Goal: Task Accomplishment & Management: Use online tool/utility

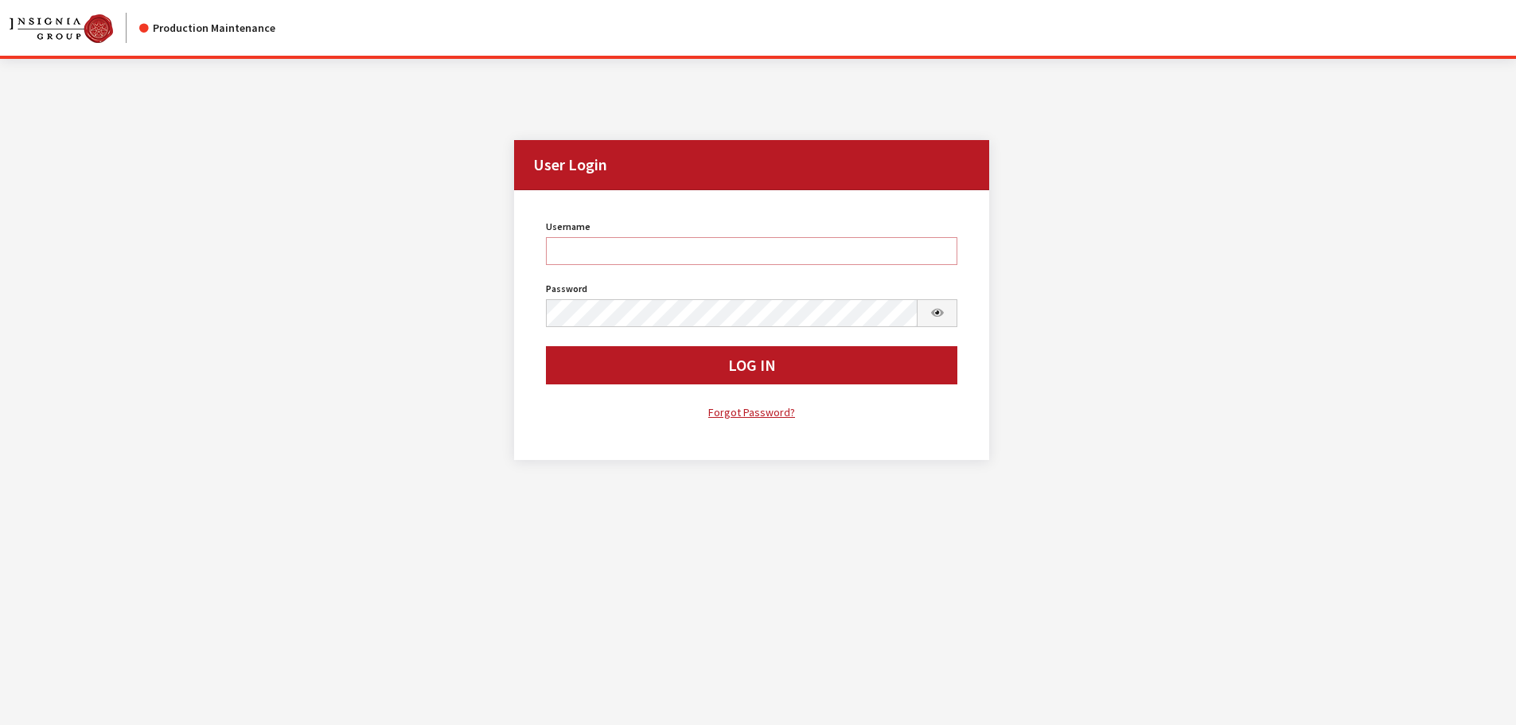
type input "cdorton"
click at [777, 384] on button "Log In" at bounding box center [752, 365] width 412 height 38
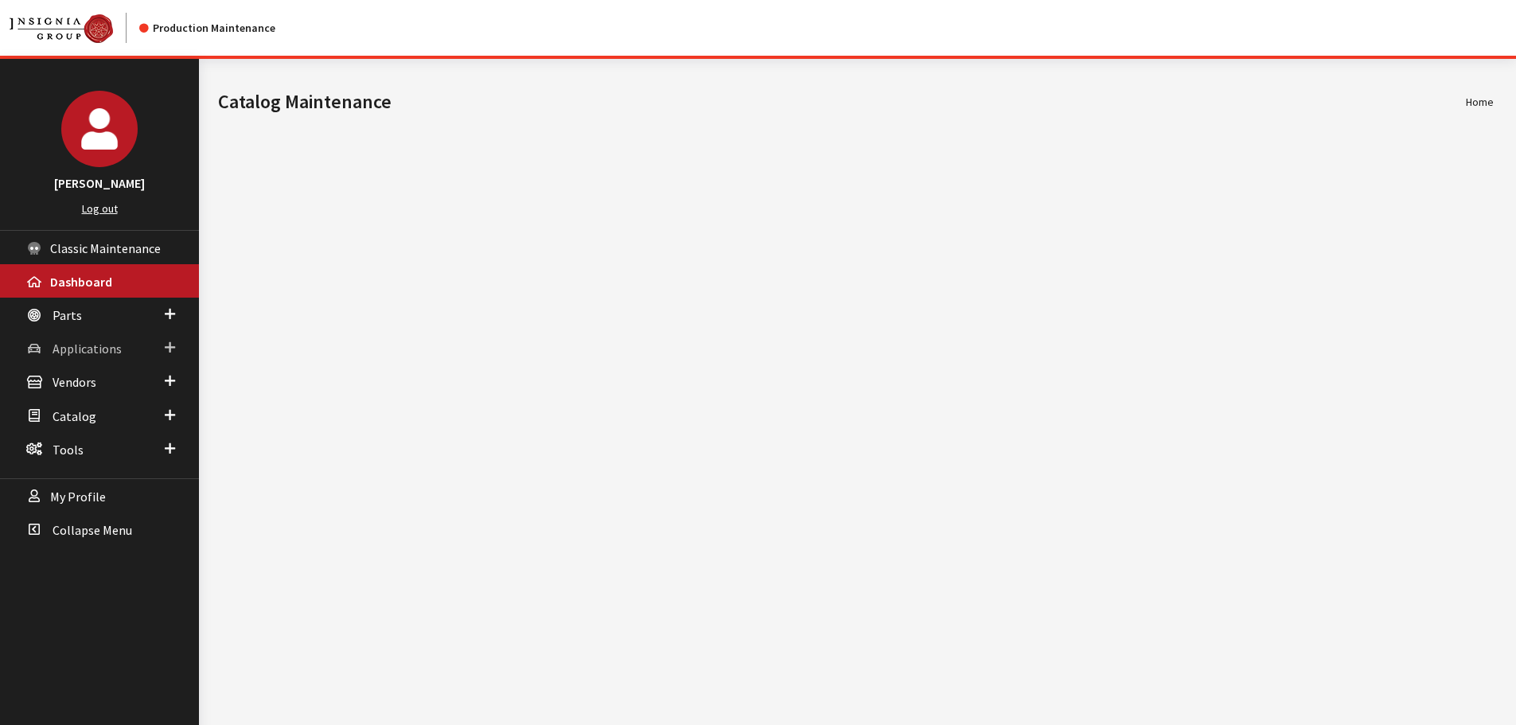
click at [61, 340] on link "Applications" at bounding box center [99, 347] width 199 height 33
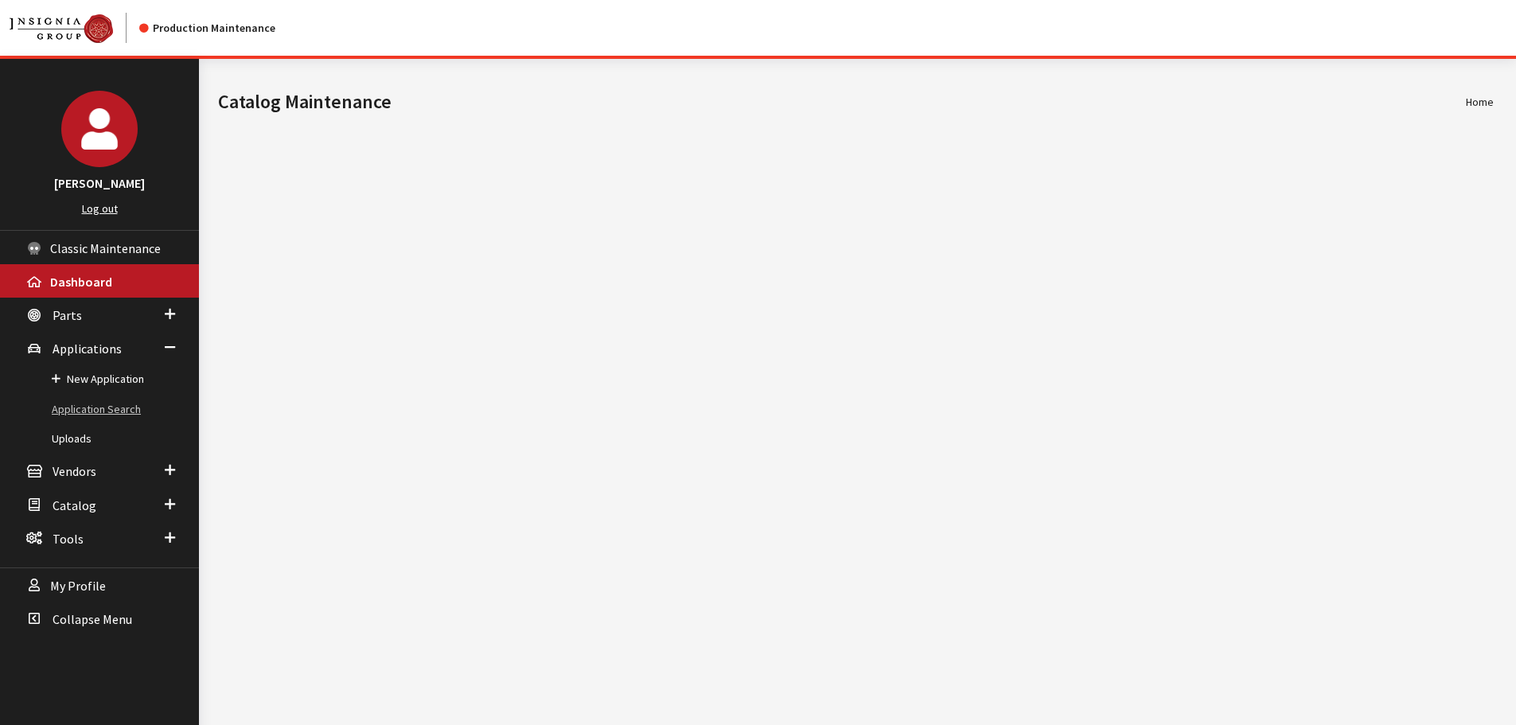
click at [68, 416] on link "Application Search" at bounding box center [99, 409] width 199 height 29
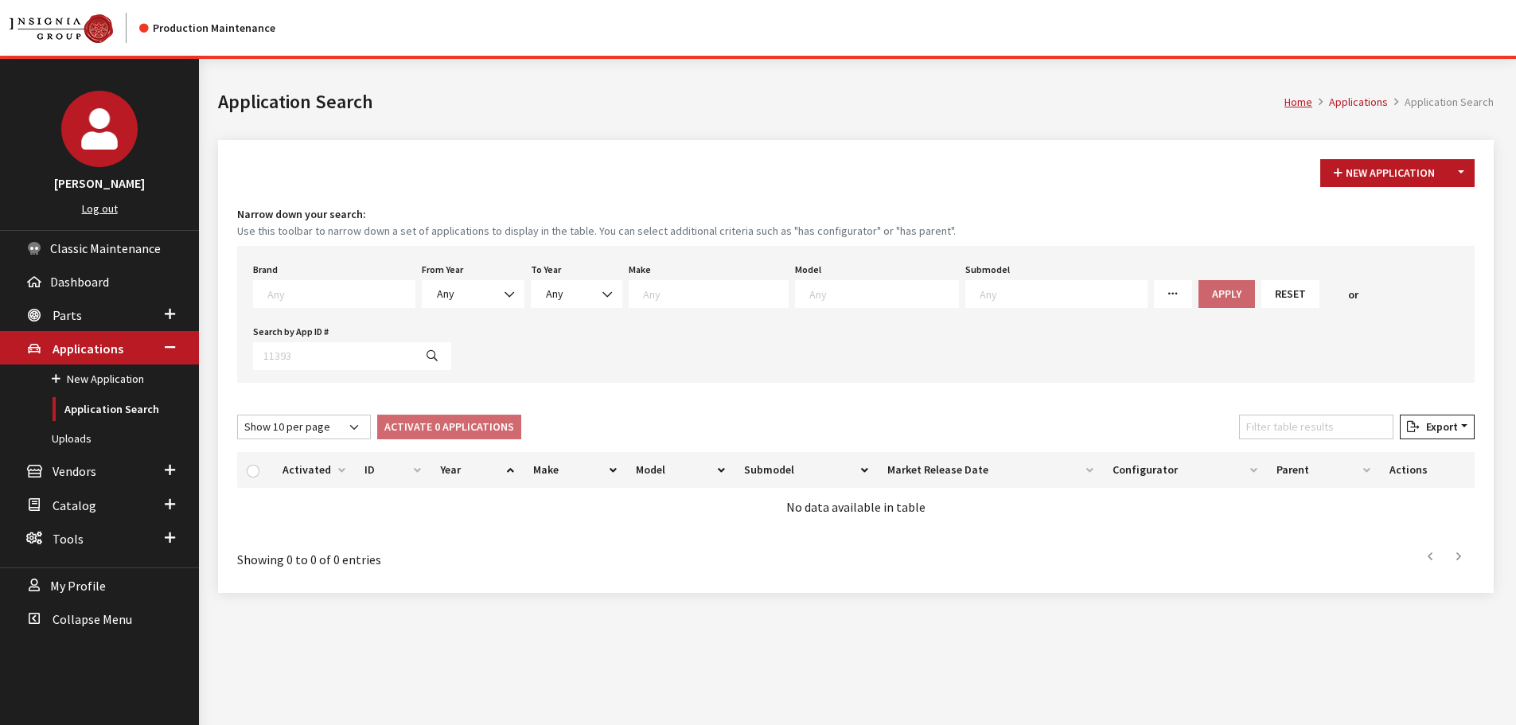
click at [283, 295] on textarea "Search" at bounding box center [340, 294] width 147 height 14
type textarea "vw"
select select "11"
select select
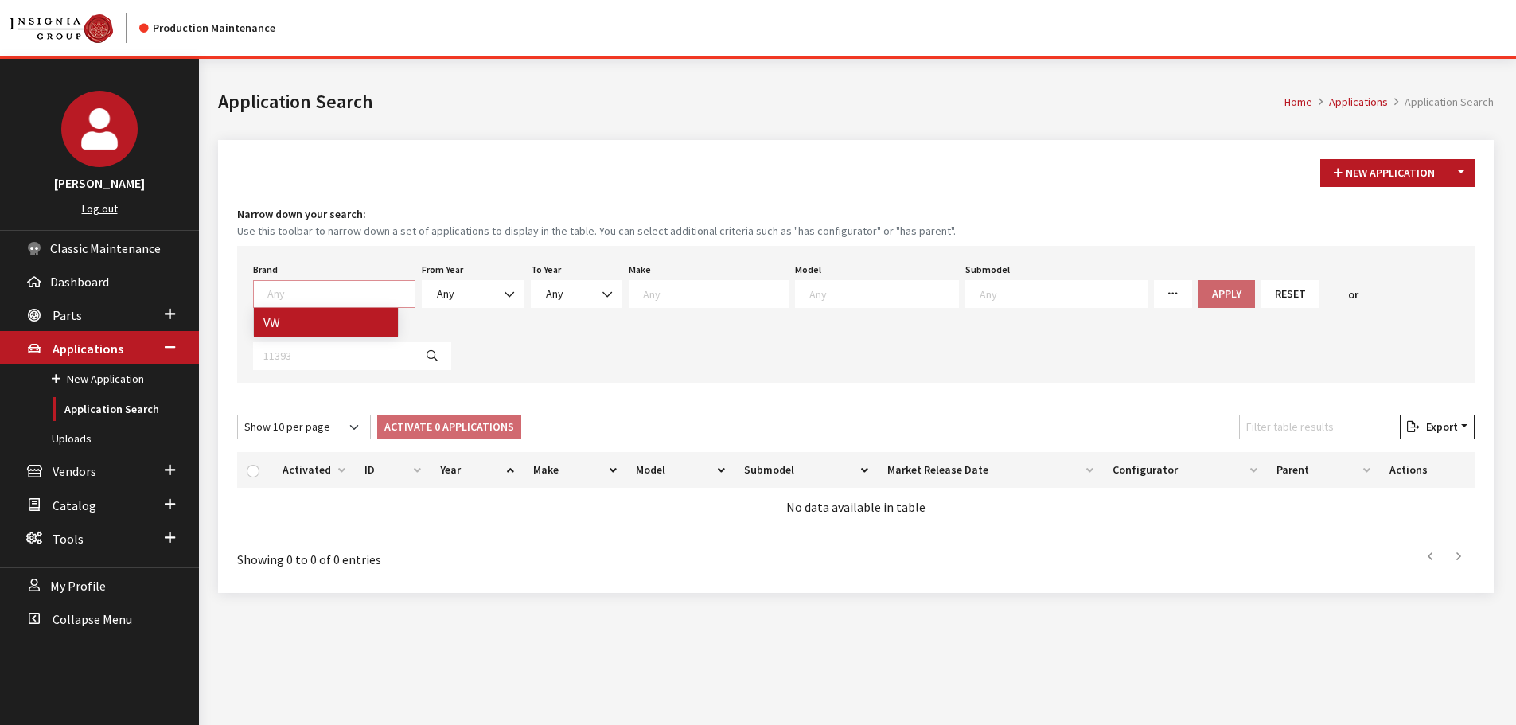
select select
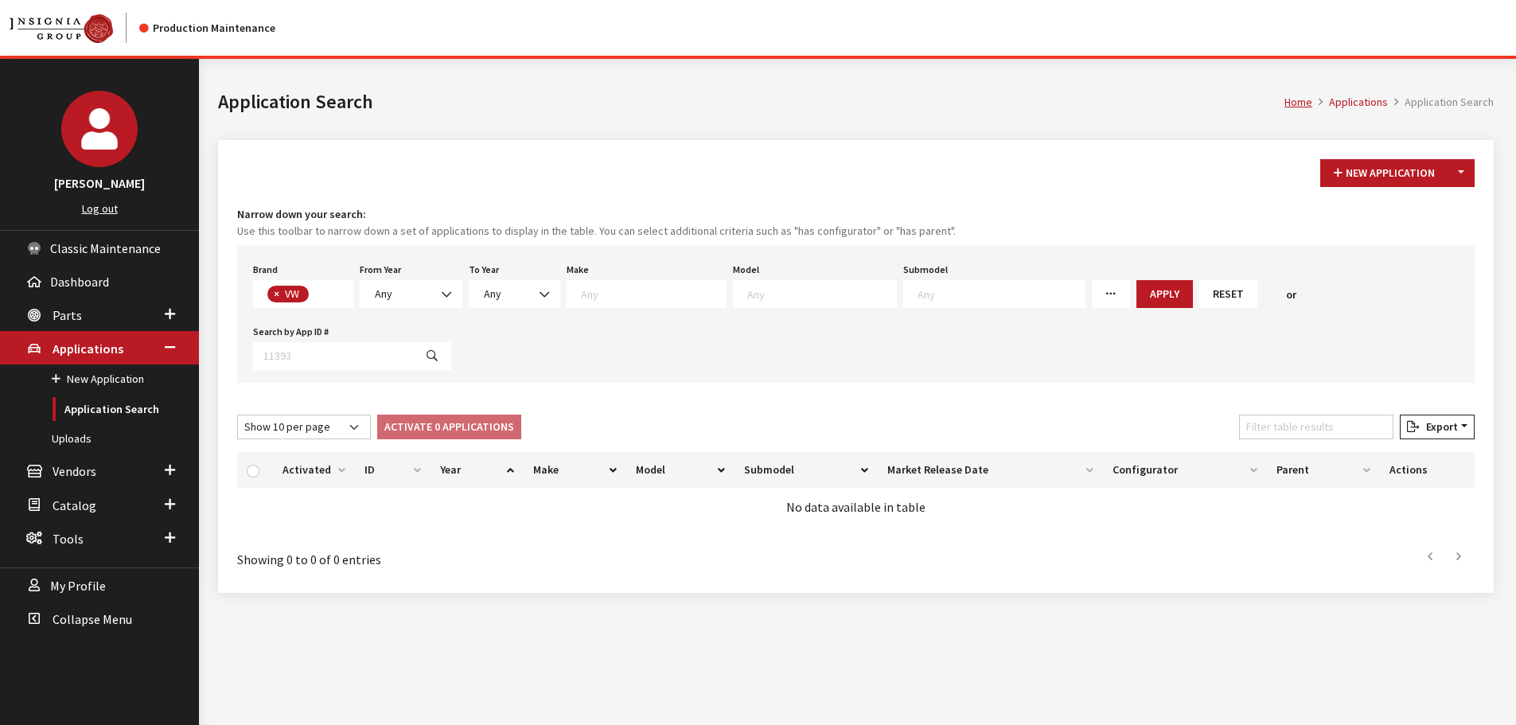
scroll to position [439, 0]
click at [420, 291] on span "Any" at bounding box center [411, 294] width 82 height 17
select select "2026"
select select
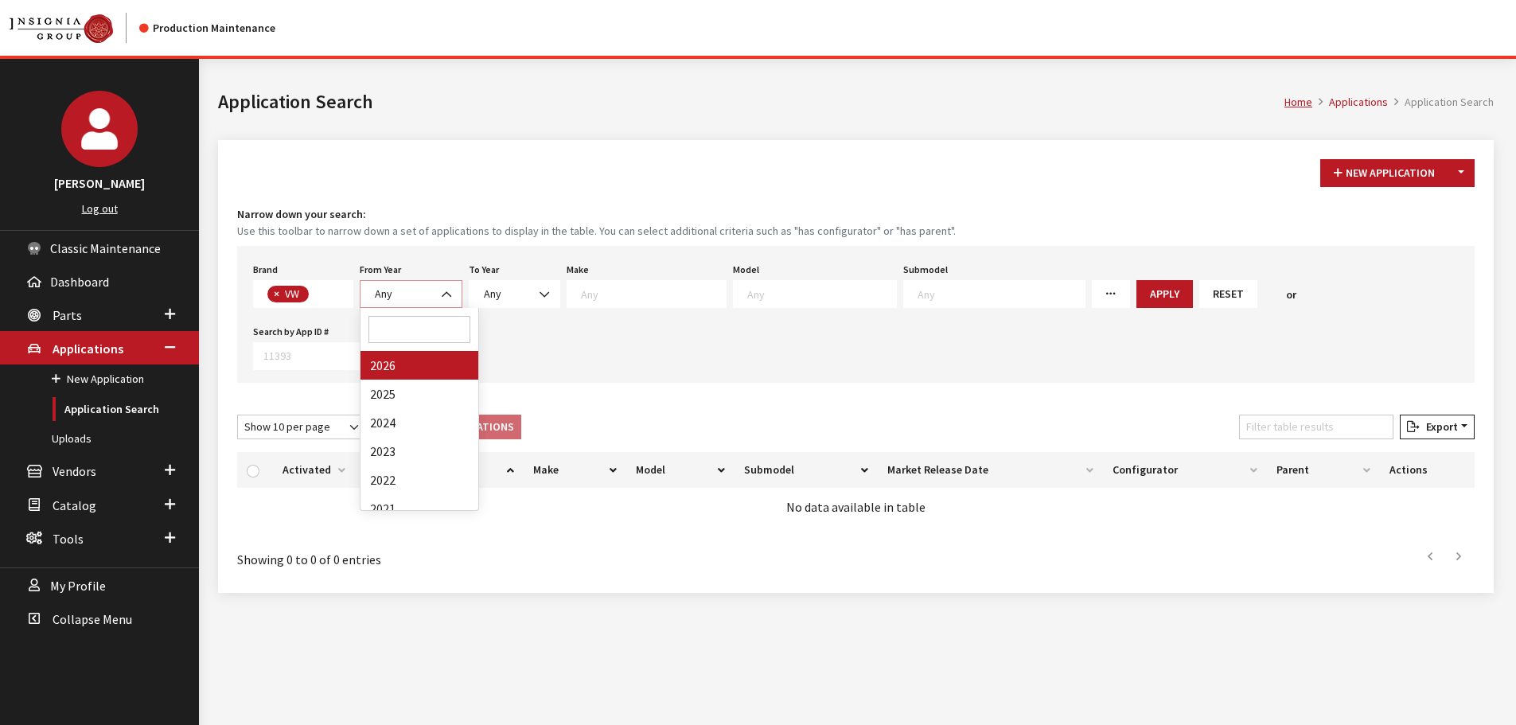
select select
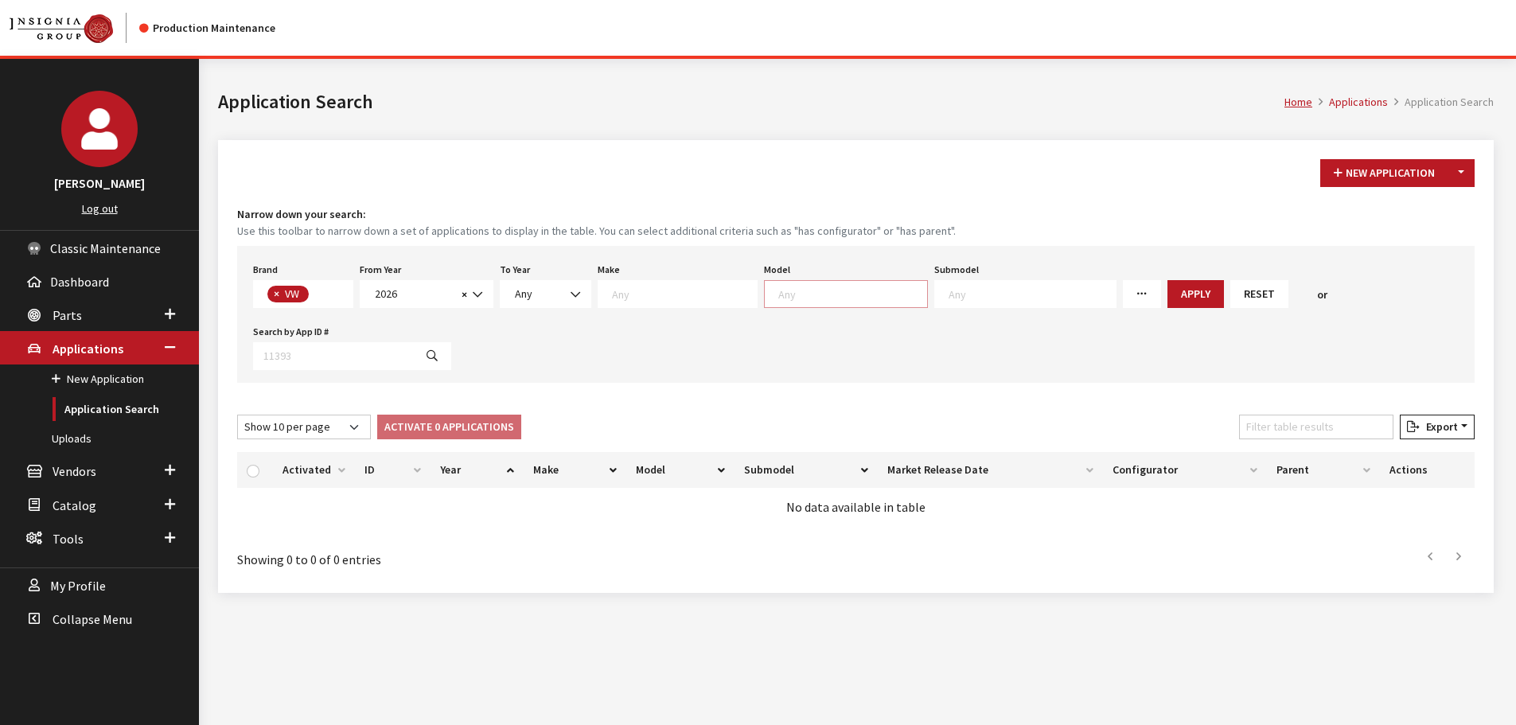
click at [808, 292] on textarea "Search" at bounding box center [852, 294] width 149 height 14
select select "1138"
select select
click at [835, 291] on span "× Taos" at bounding box center [819, 294] width 110 height 28
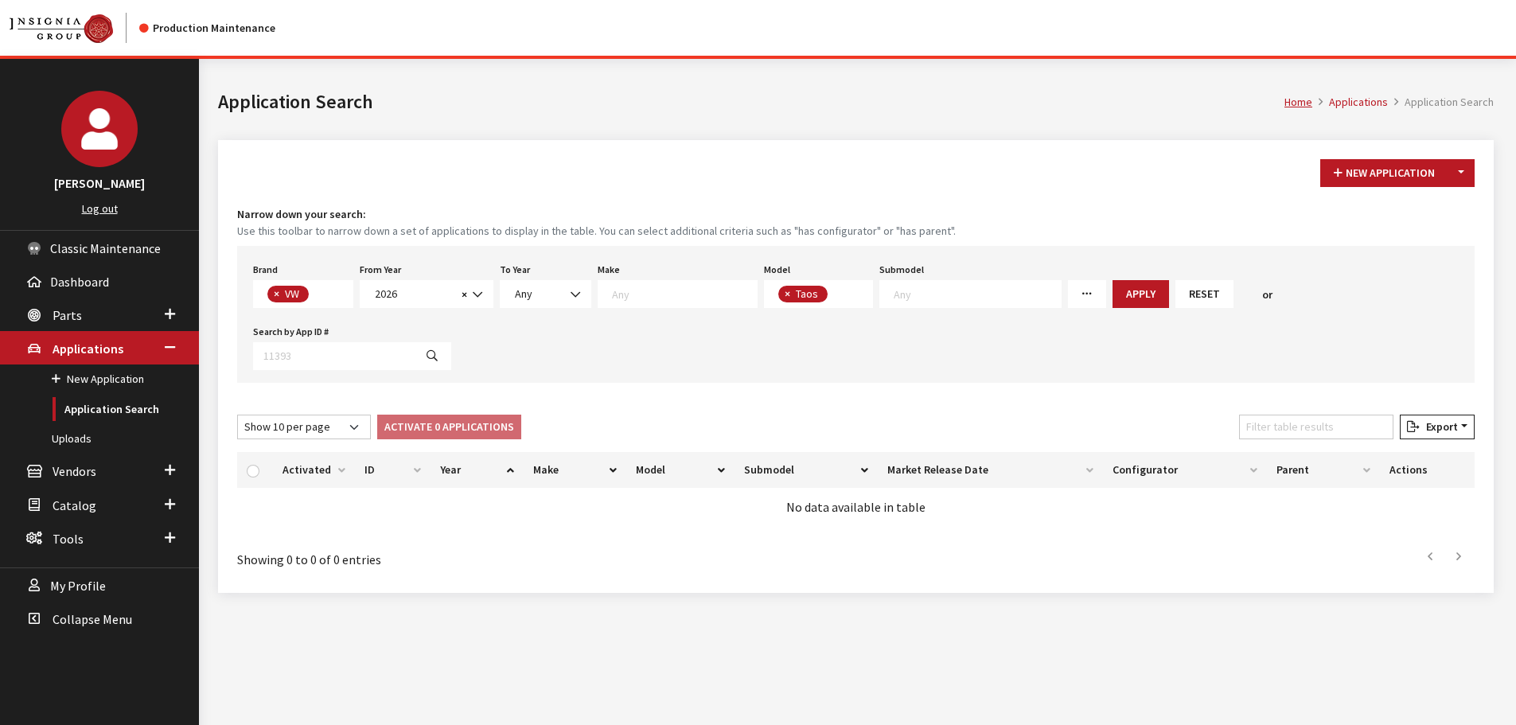
scroll to position [1, 0]
select select "291"
select select
click at [1169, 305] on button "Apply" at bounding box center [1197, 294] width 57 height 28
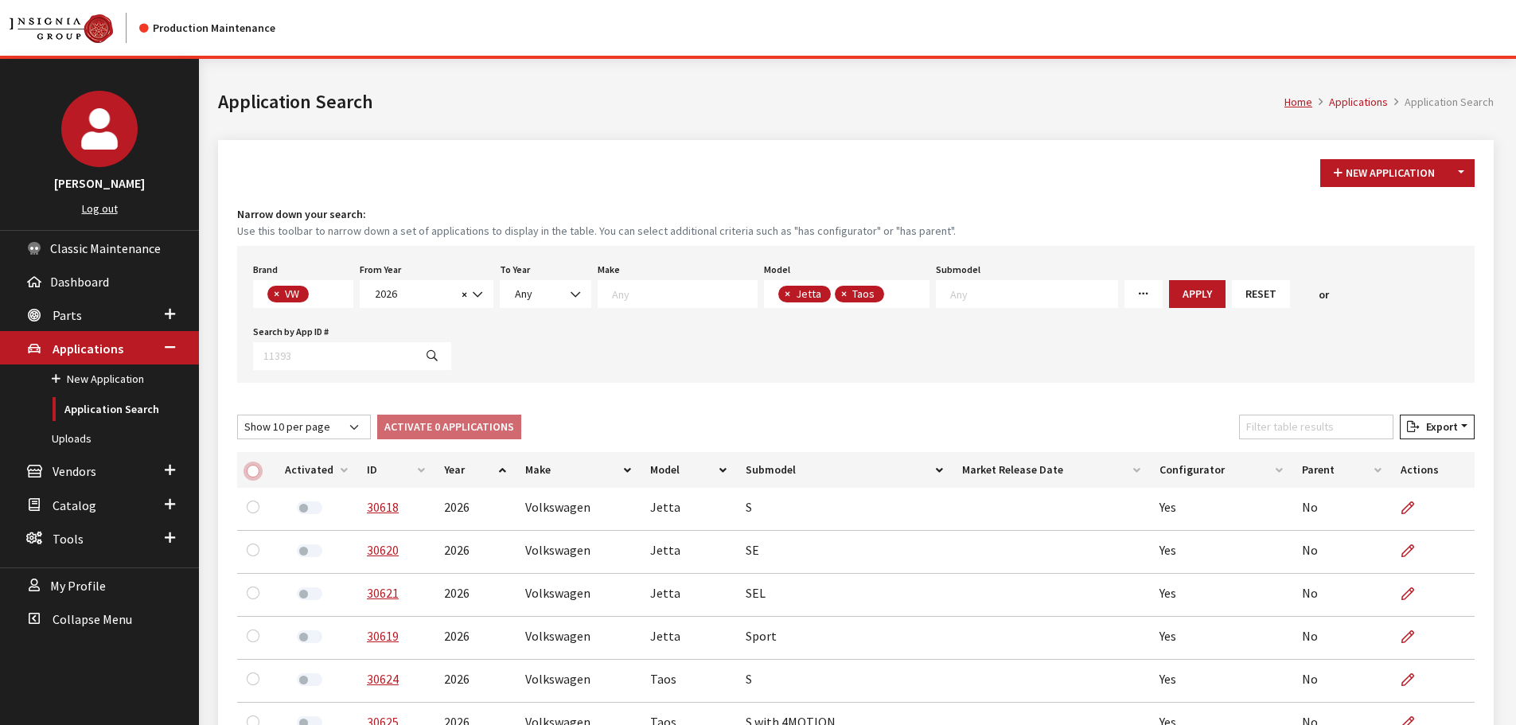
click at [252, 471] on input "checkbox" at bounding box center [253, 471] width 13 height 13
checkbox input "true"
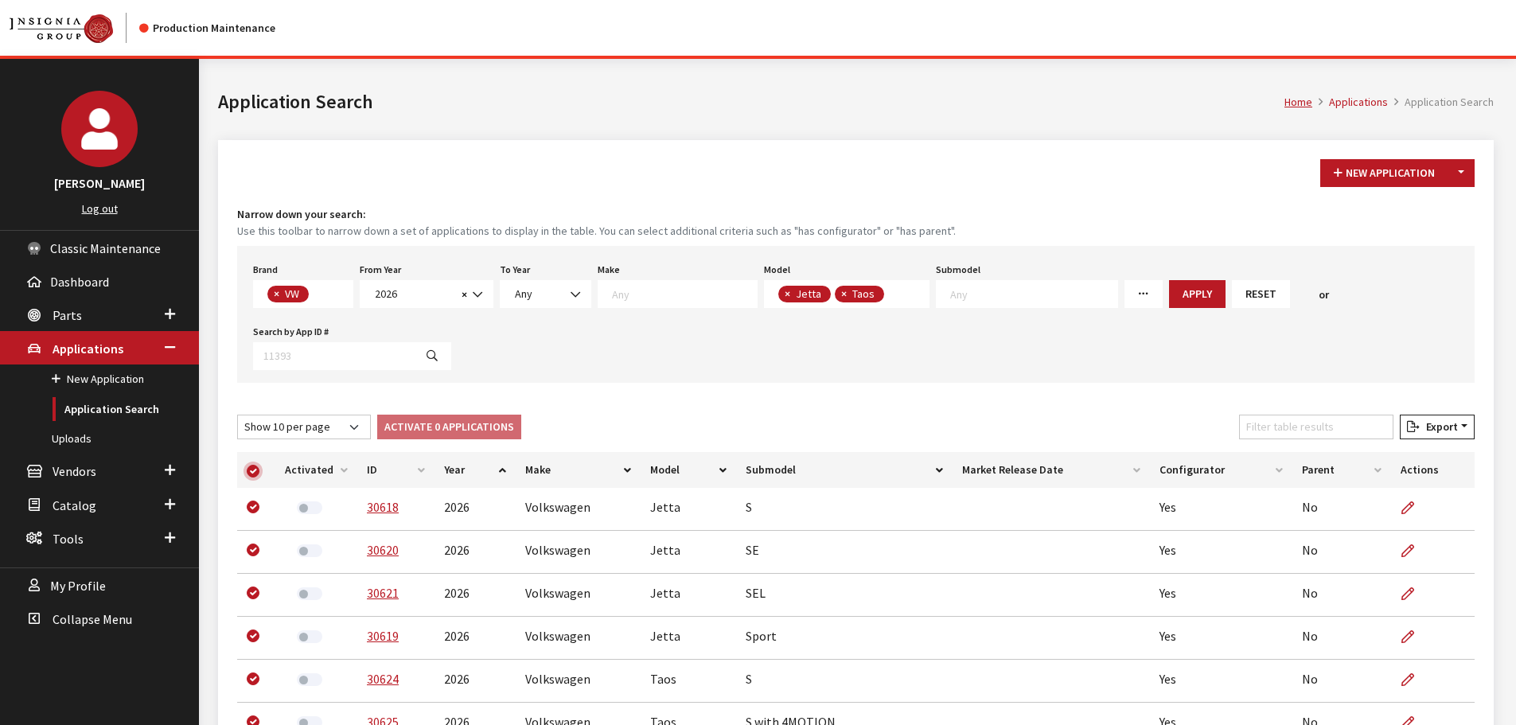
checkbox input "true"
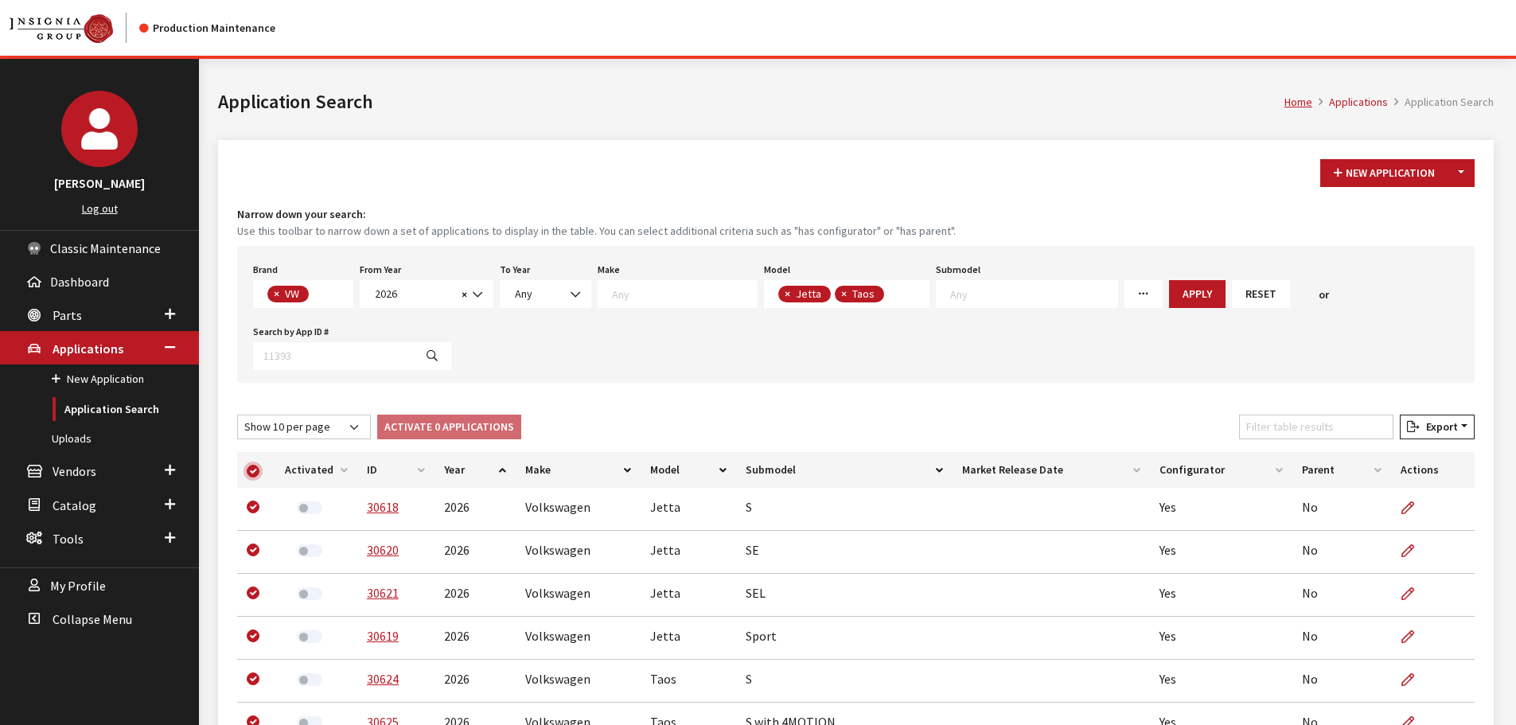
checkbox input "true"
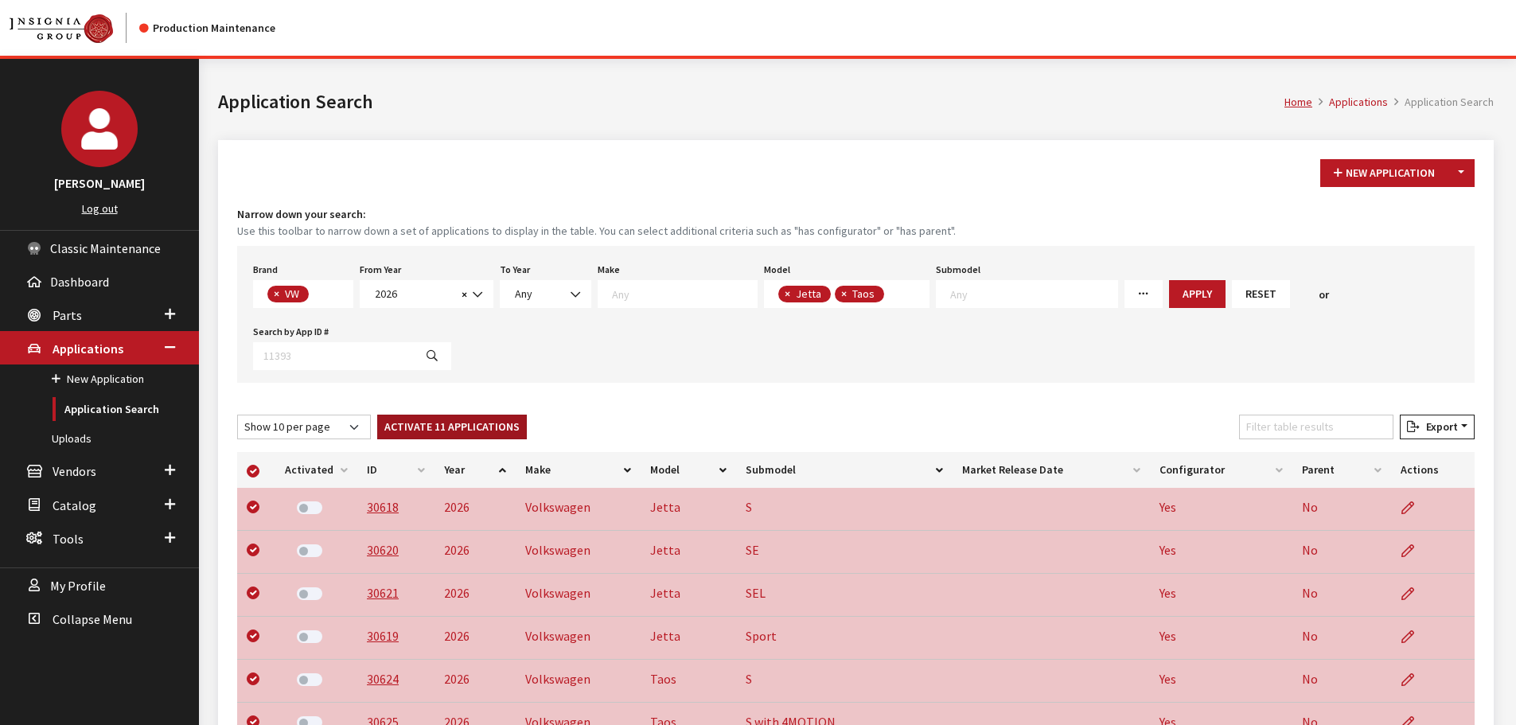
click at [421, 427] on button "Activate 11 Applications" at bounding box center [452, 427] width 150 height 25
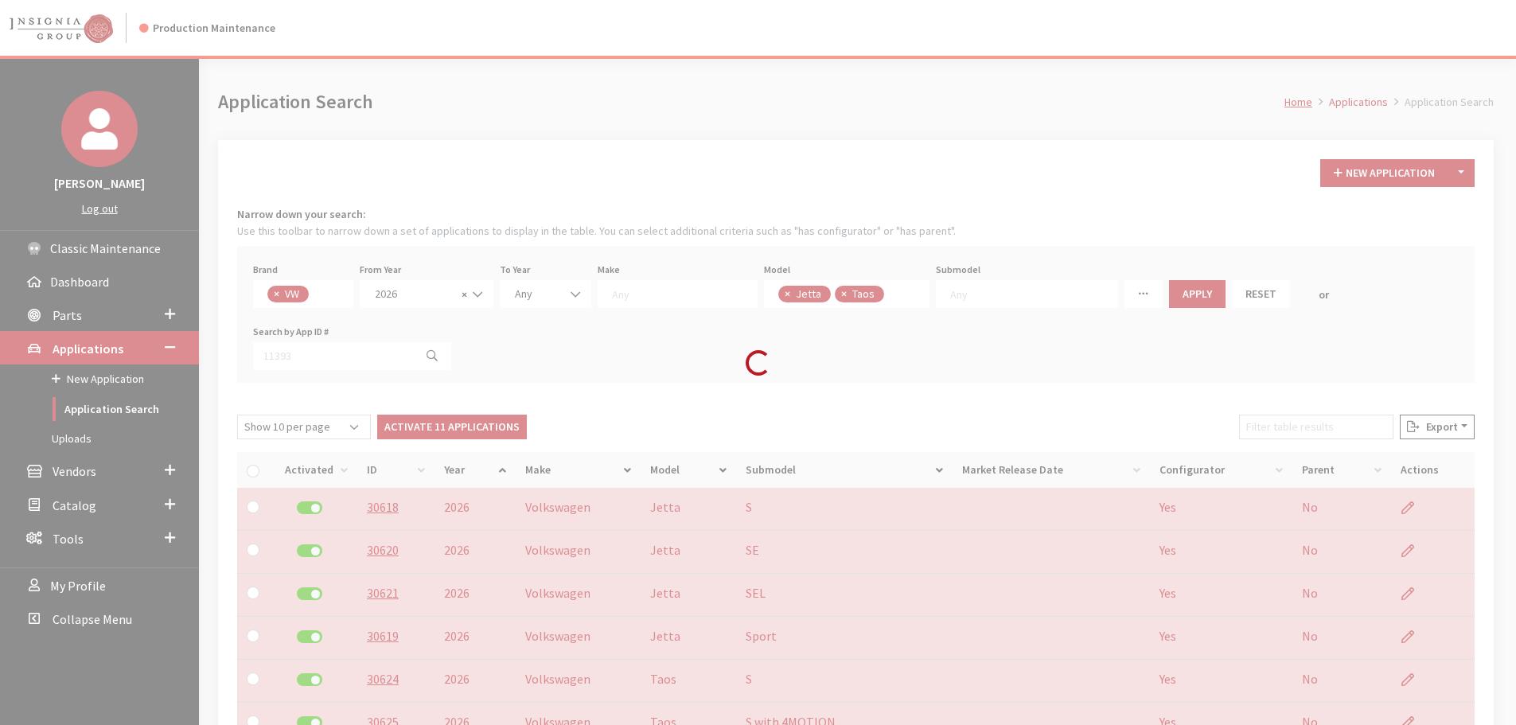
checkbox input "false"
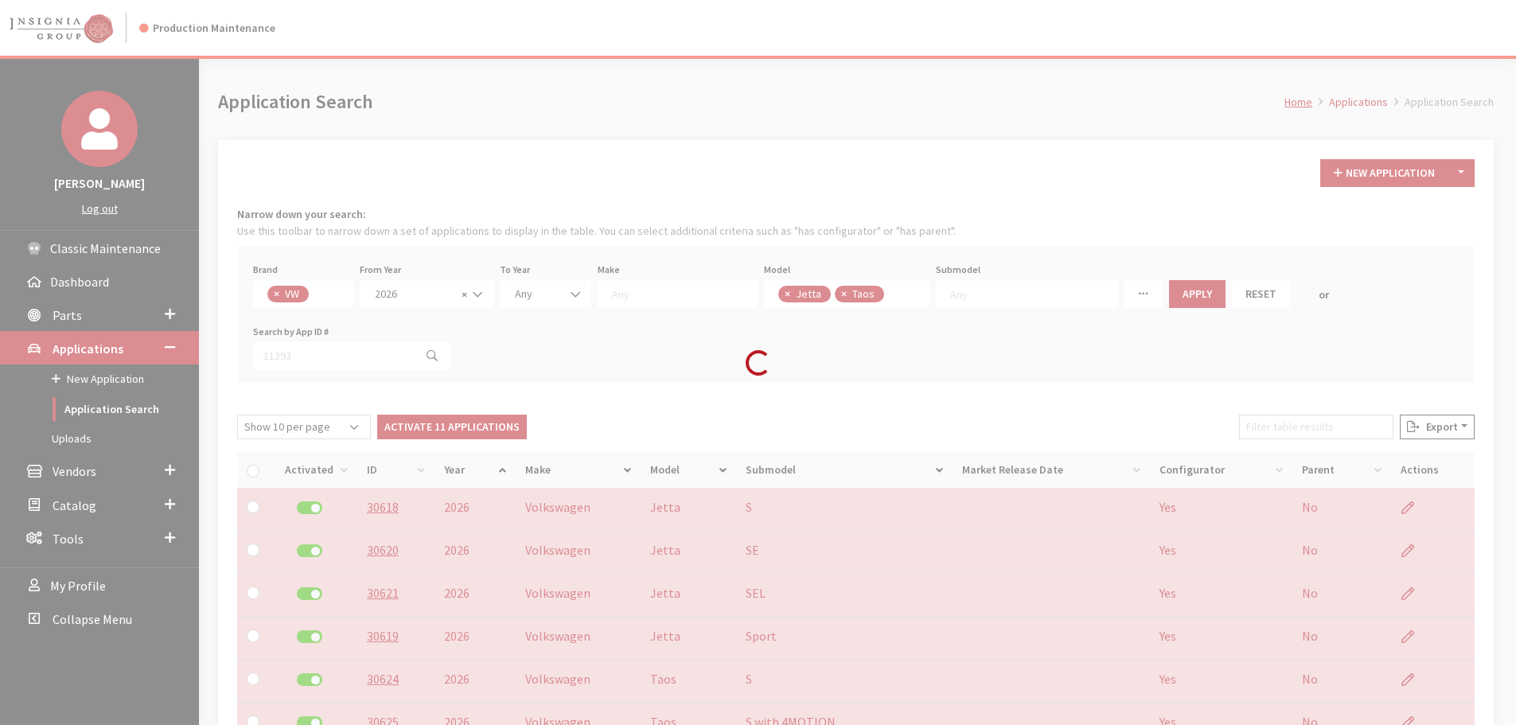
checkbox input "false"
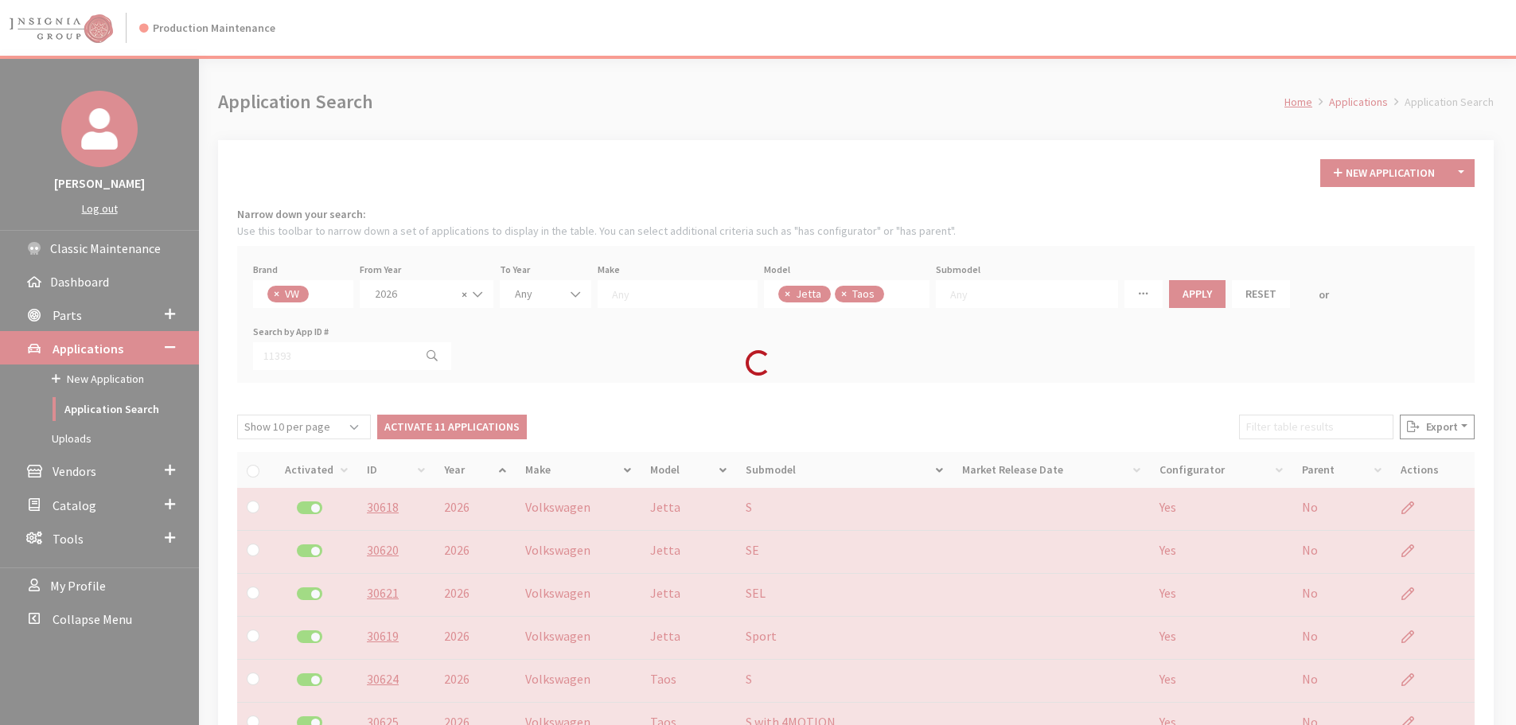
checkbox input "false"
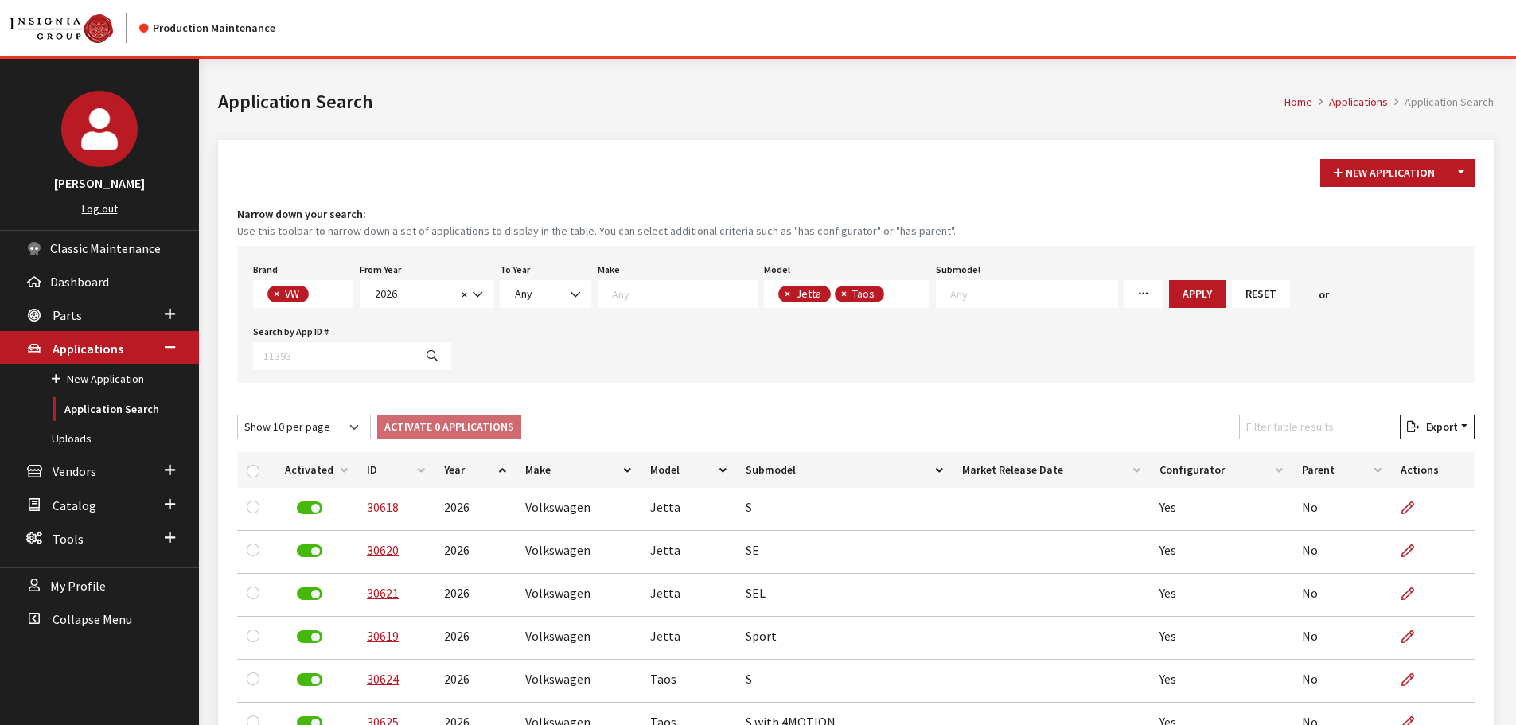
click at [829, 404] on div "New Application Toggle Dropdown New From Existing... Narrow down your search: U…" at bounding box center [856, 562] width 1276 height 845
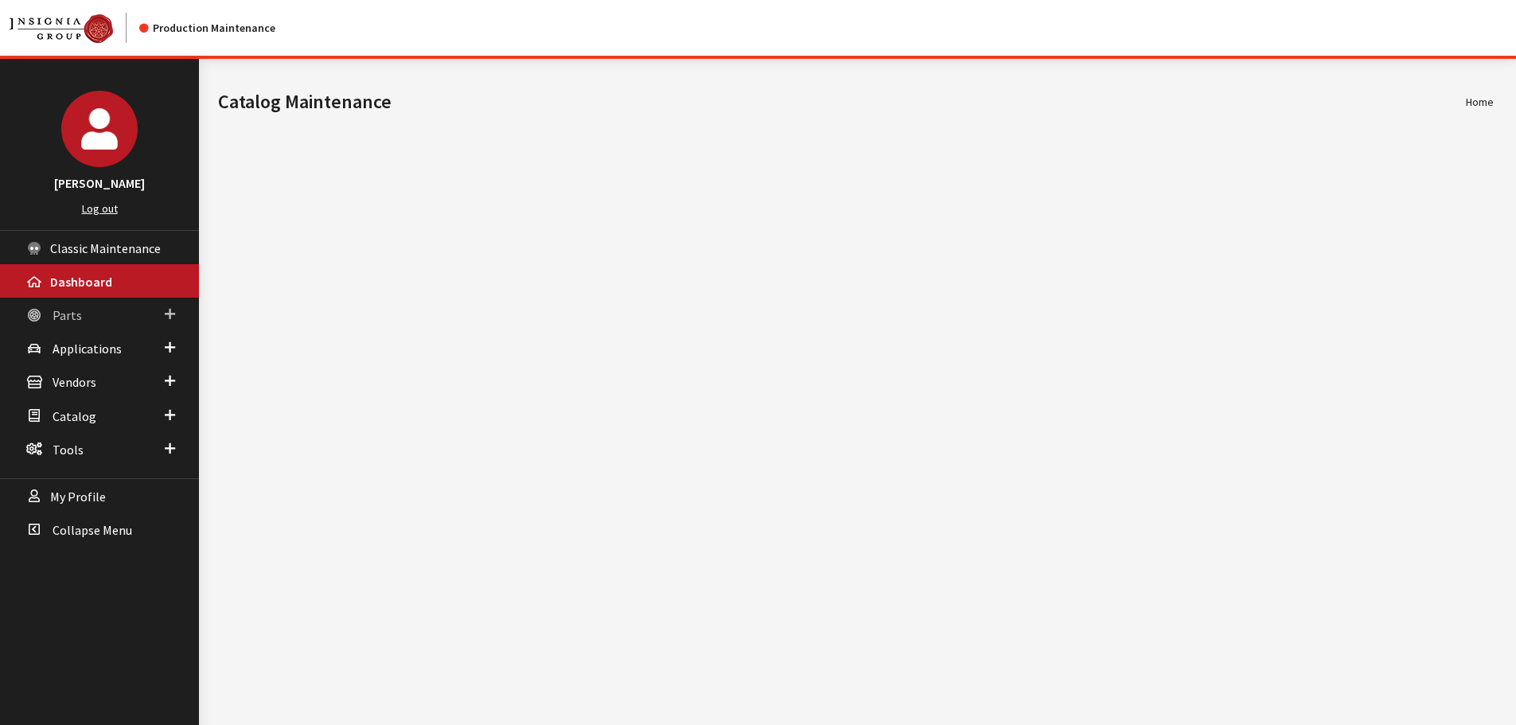
click at [68, 310] on span "Parts" at bounding box center [67, 315] width 29 height 16
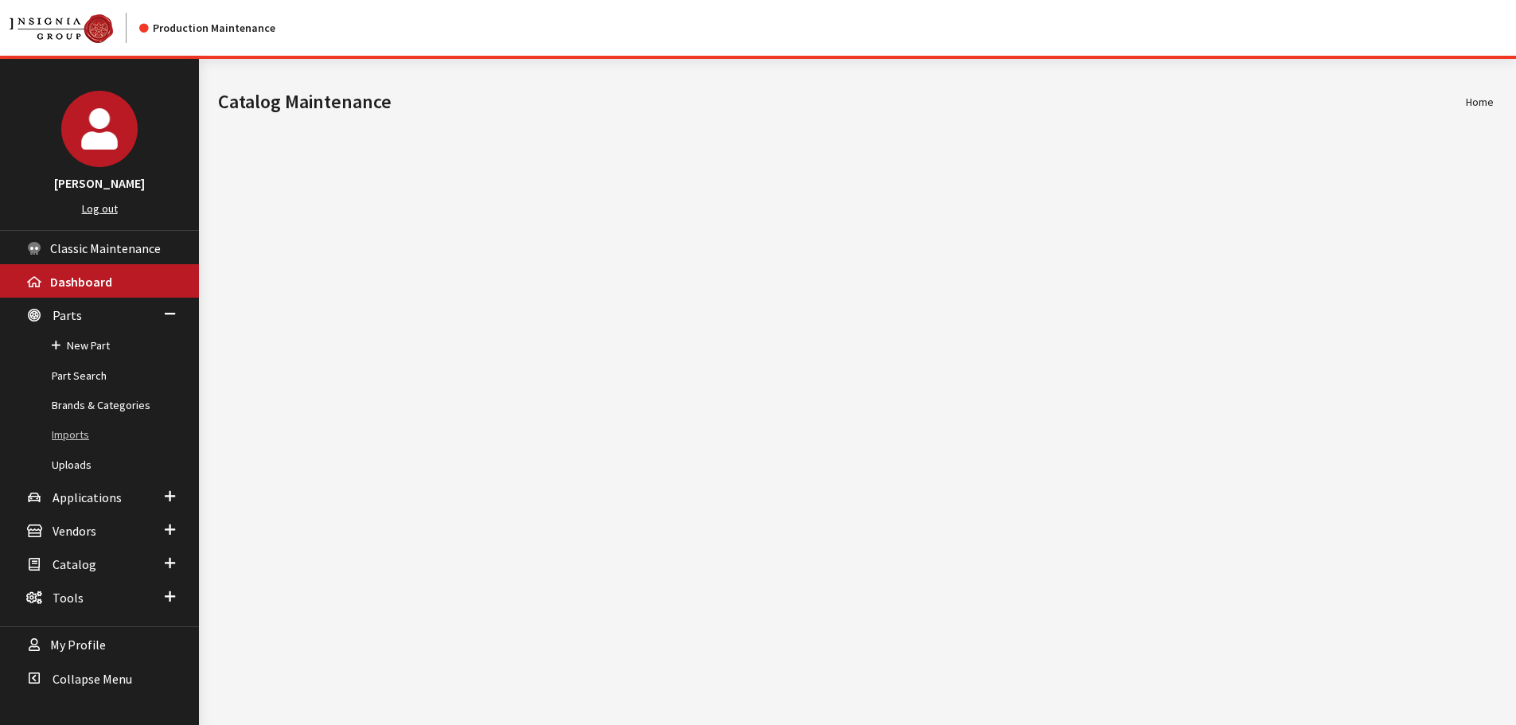
click at [78, 435] on link "Imports" at bounding box center [99, 434] width 199 height 29
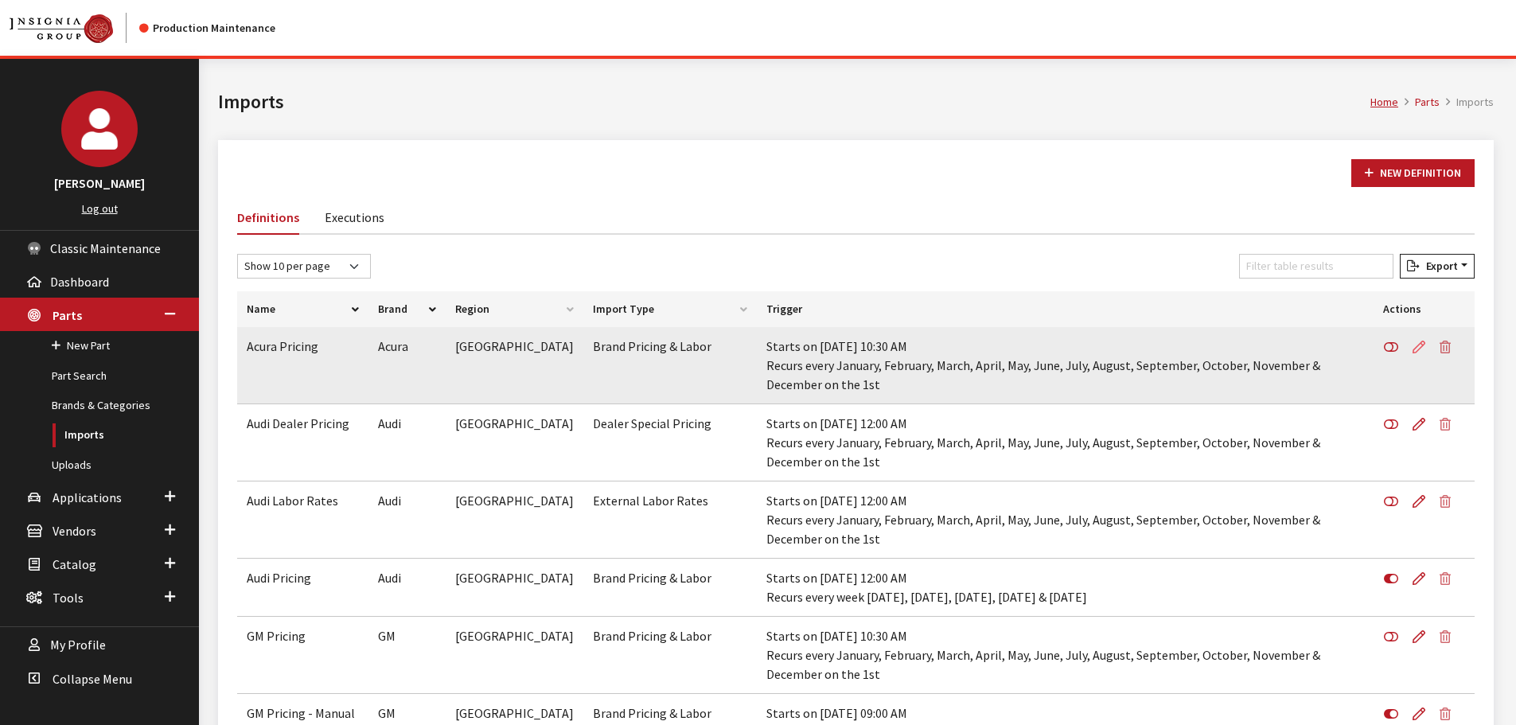
click at [1417, 346] on icon at bounding box center [1419, 347] width 13 height 13
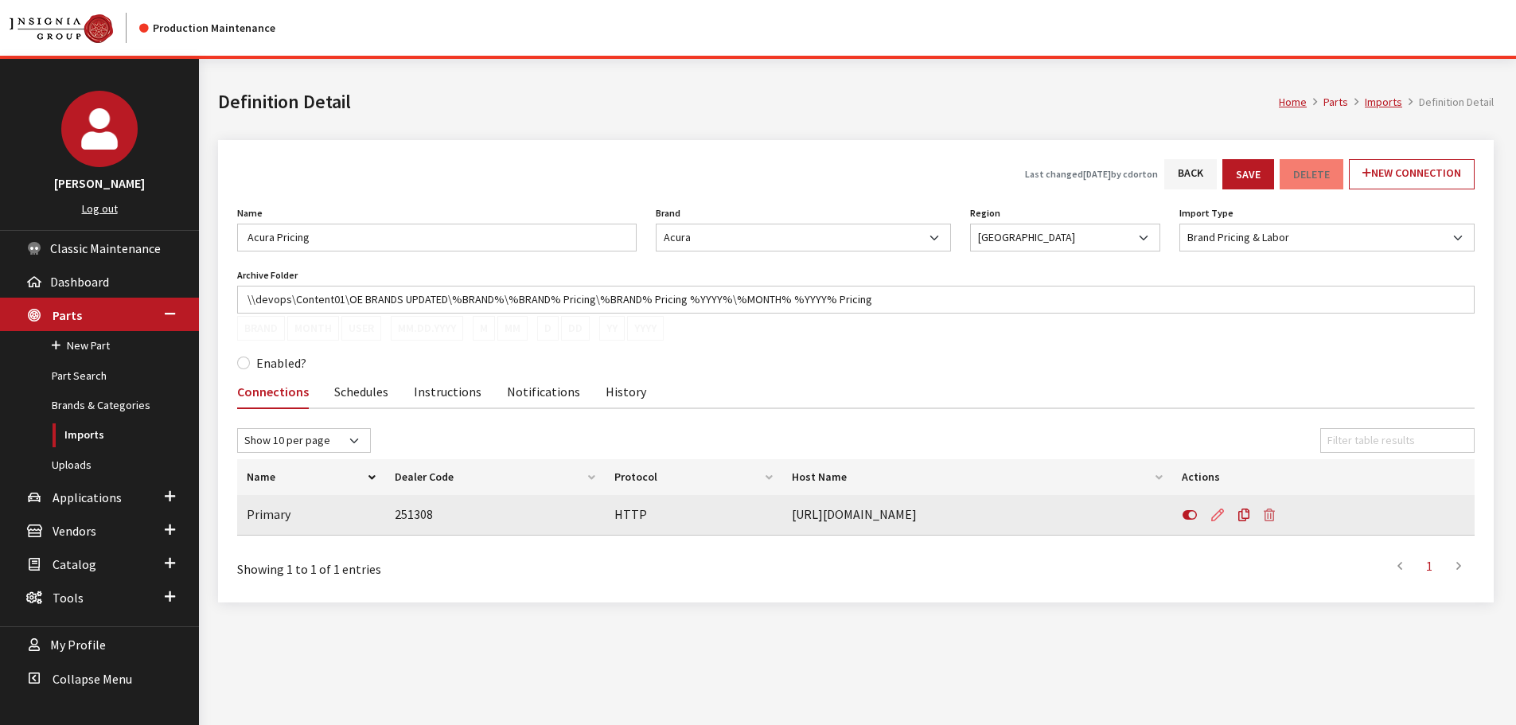
click at [1217, 512] on icon at bounding box center [1218, 515] width 13 height 13
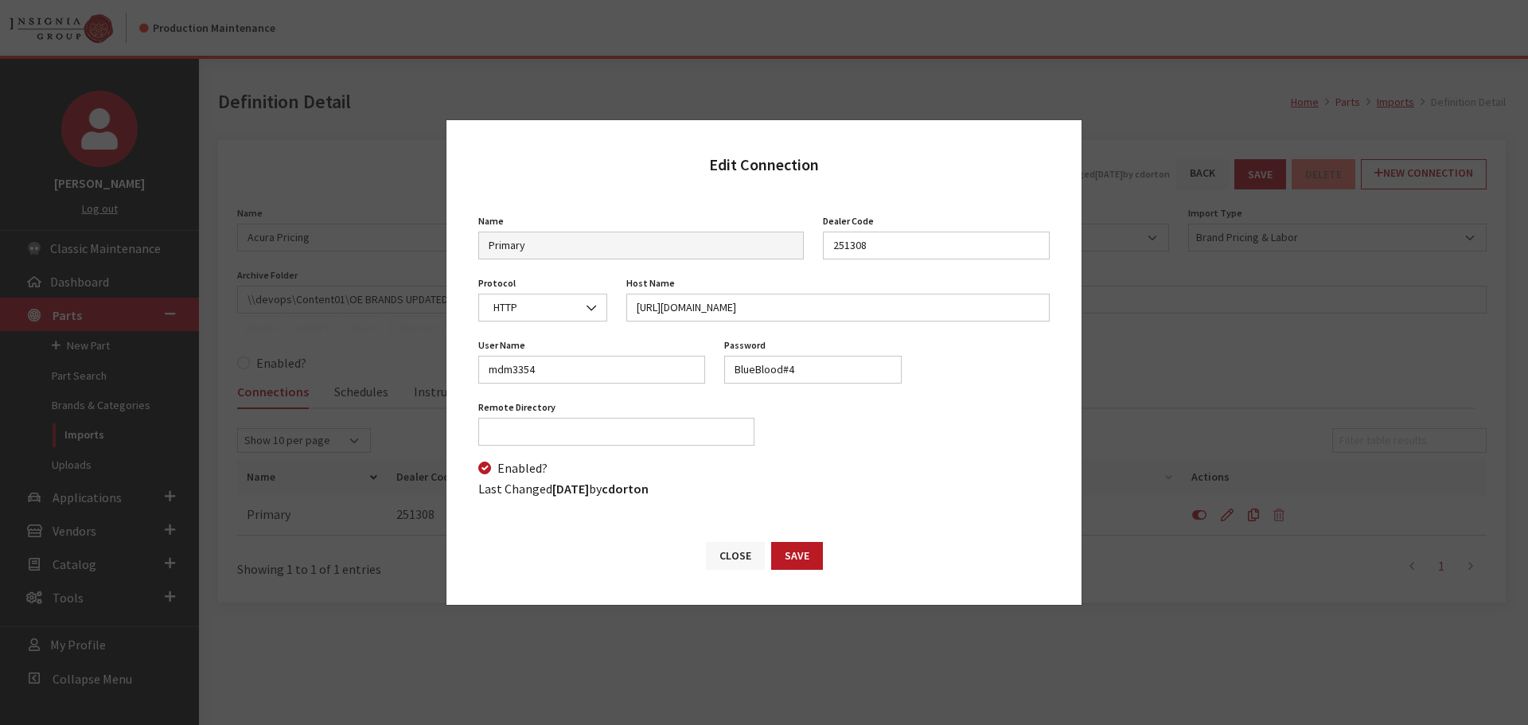
click at [725, 552] on button "Close" at bounding box center [735, 556] width 59 height 28
